Goal: Information Seeking & Learning: Learn about a topic

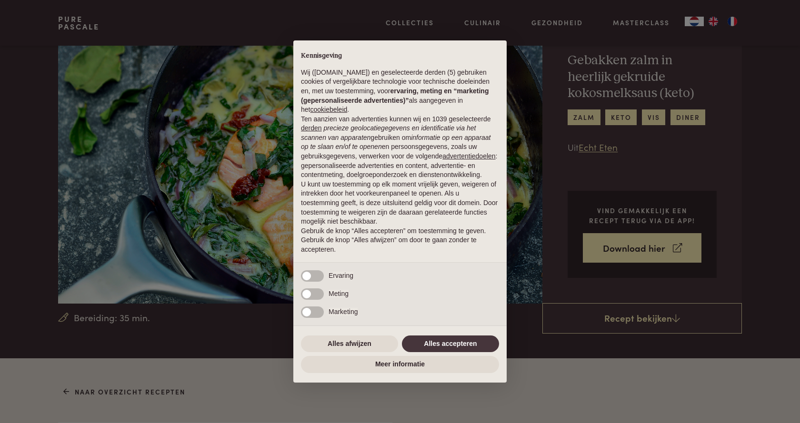
scroll to position [48, 0]
click at [456, 346] on button "Alles accepteren" at bounding box center [450, 344] width 97 height 17
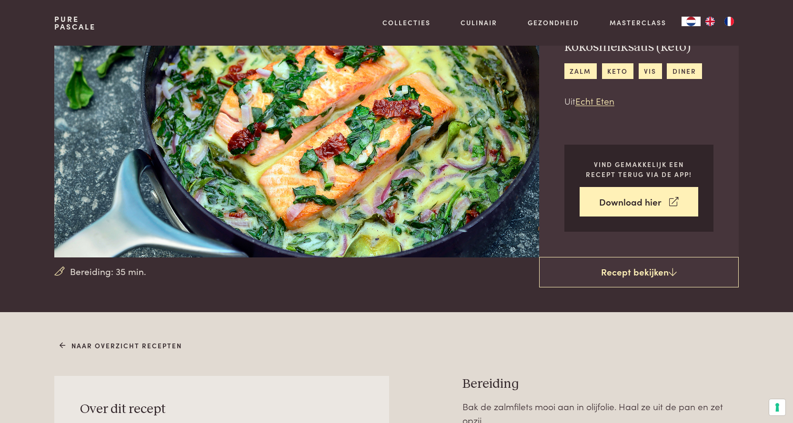
scroll to position [0, 0]
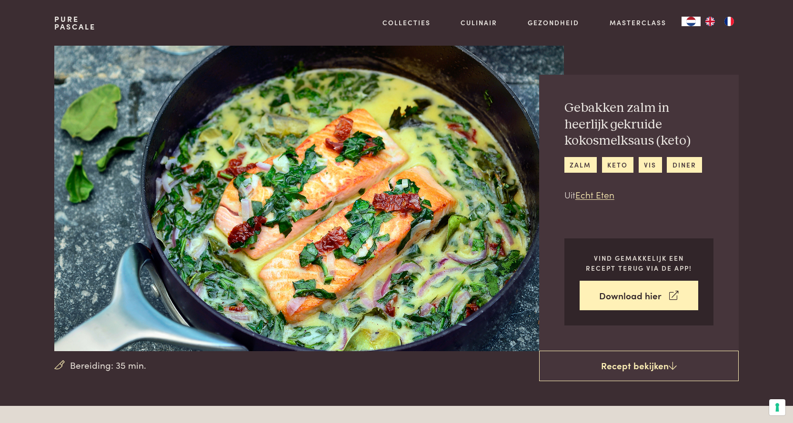
click at [68, 30] on div "Pure Pascale" at bounding box center [74, 23] width 41 height 46
click at [69, 24] on link "Pure Pascale" at bounding box center [74, 22] width 41 height 15
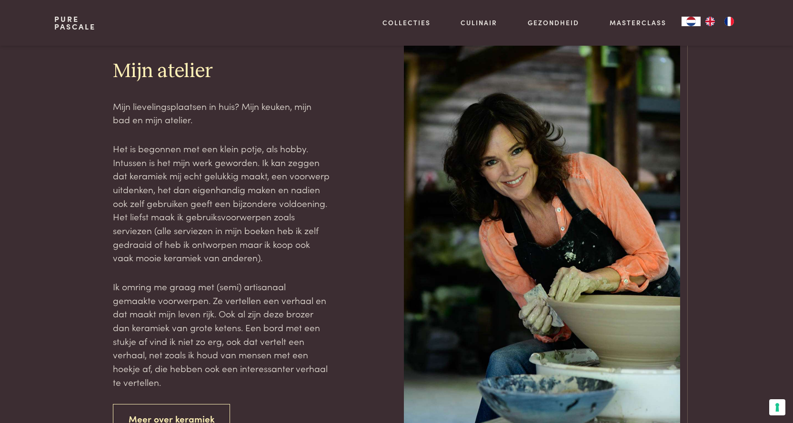
scroll to position [1429, 0]
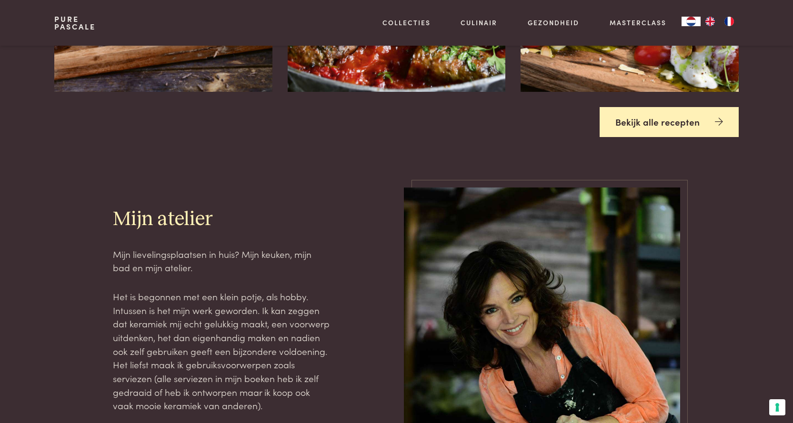
click at [665, 111] on link "Bekijk alle recepten" at bounding box center [669, 122] width 139 height 30
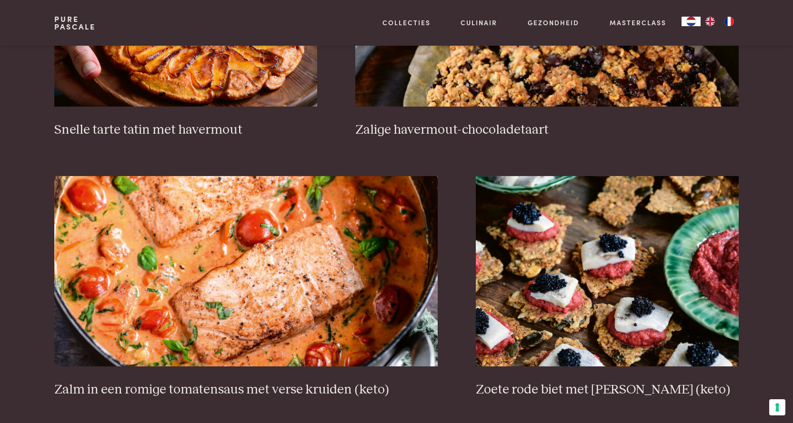
scroll to position [1620, 0]
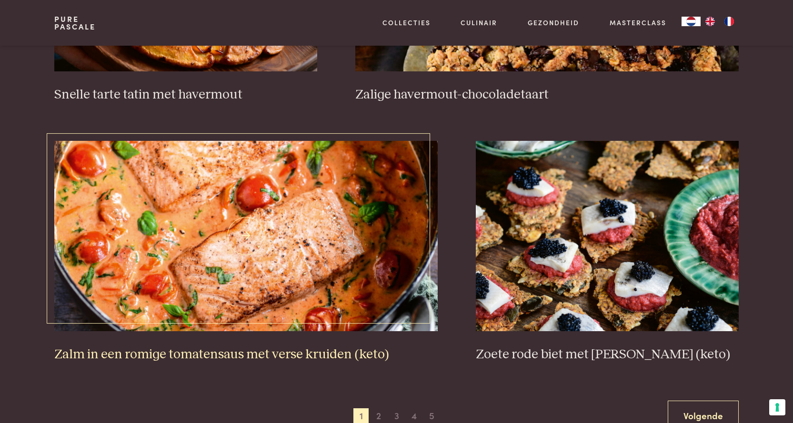
click at [261, 250] on img at bounding box center [245, 236] width 383 height 191
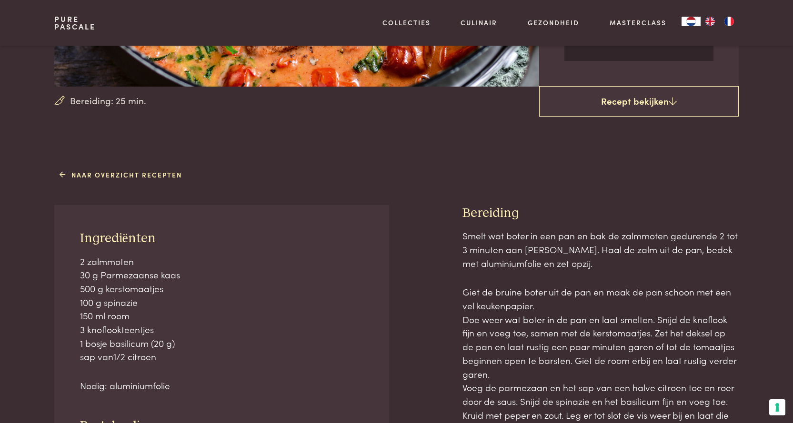
scroll to position [286, 0]
